Goal: Unclear

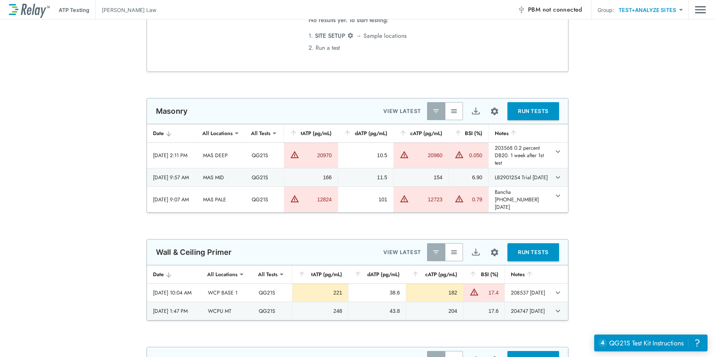
scroll to position [1047, 0]
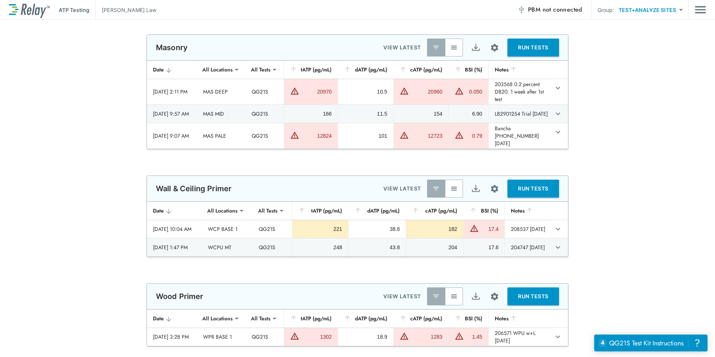
click at [450, 46] on img "button" at bounding box center [453, 47] width 7 height 7
